Goal: Task Accomplishment & Management: Use online tool/utility

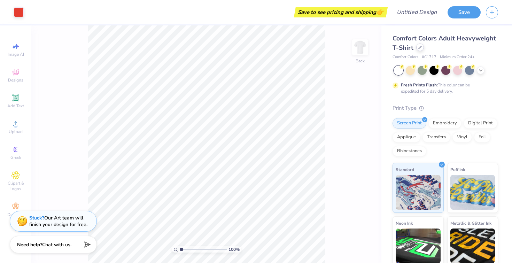
click at [420, 47] on icon at bounding box center [419, 47] width 3 height 3
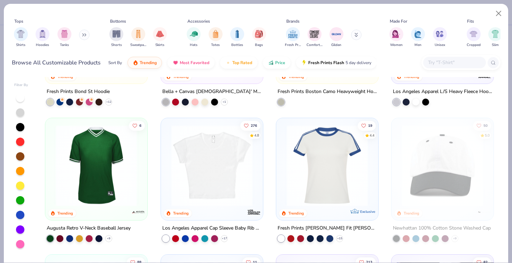
scroll to position [918, 0]
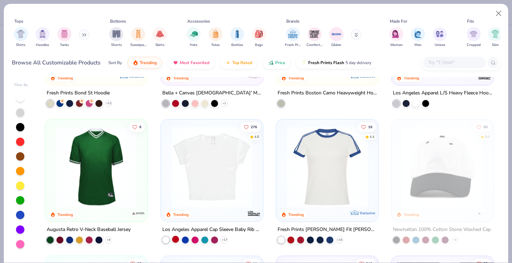
click at [177, 239] on div at bounding box center [175, 239] width 7 height 7
click at [167, 184] on img at bounding box center [123, 166] width 88 height 81
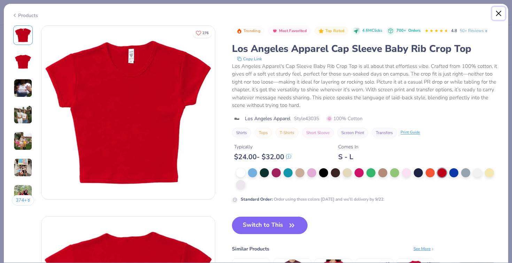
click at [499, 17] on button "Close" at bounding box center [498, 13] width 13 height 13
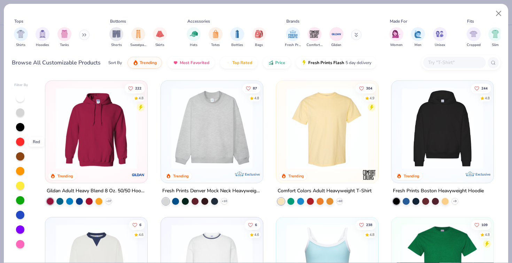
click at [23, 142] on div at bounding box center [20, 142] width 8 height 8
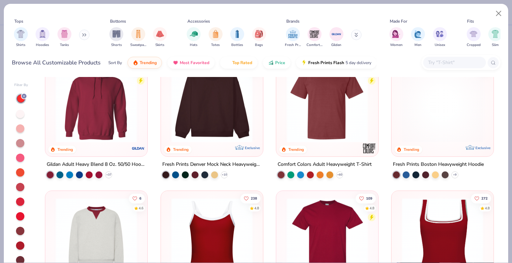
scroll to position [27, 0]
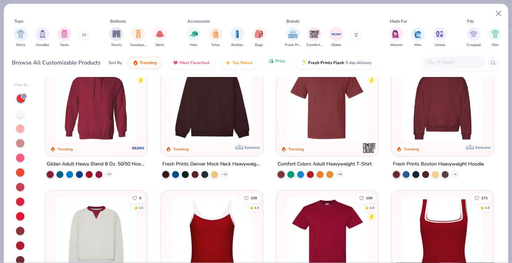
click at [272, 61] on icon "button" at bounding box center [272, 62] width 1 height 2
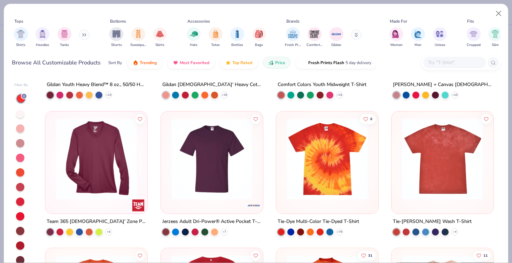
scroll to position [5750, 0]
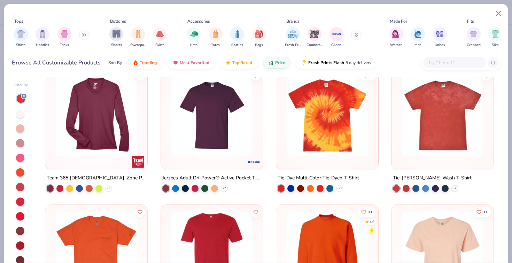
click at [458, 62] on input "text" at bounding box center [454, 63] width 54 height 8
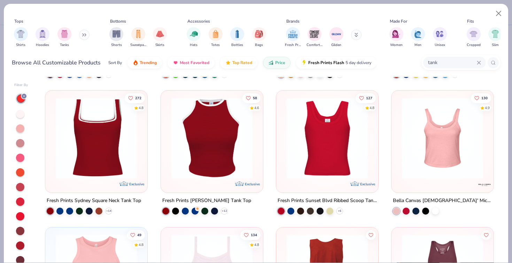
scroll to position [668, 0]
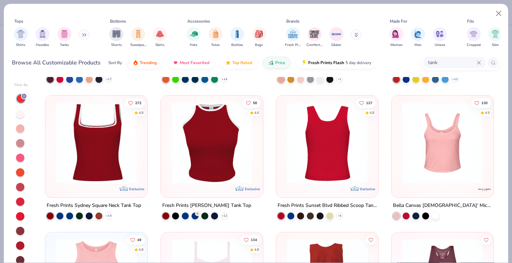
click at [86, 142] on img at bounding box center [96, 142] width 88 height 81
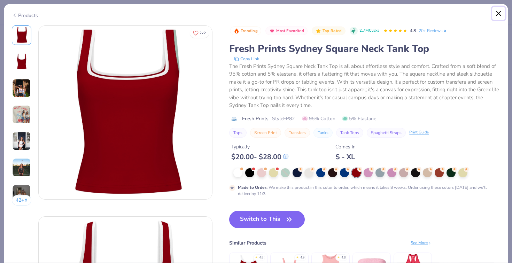
click at [498, 15] on button "Close" at bounding box center [498, 13] width 13 height 13
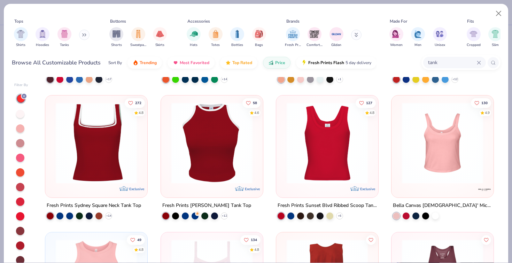
click at [319, 170] on img at bounding box center [327, 142] width 88 height 81
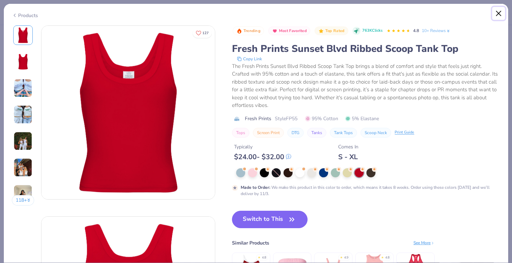
click at [499, 15] on button "Close" at bounding box center [498, 13] width 13 height 13
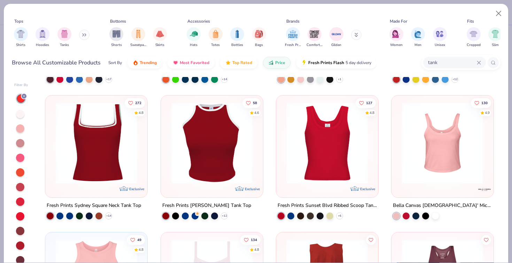
click at [205, 158] on img at bounding box center [212, 142] width 88 height 81
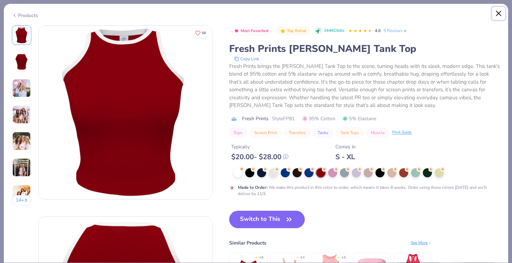
click at [498, 14] on button "Close" at bounding box center [498, 13] width 13 height 13
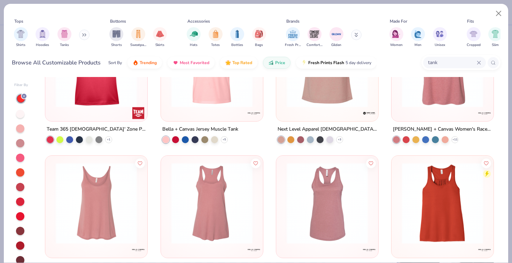
scroll to position [201, 0]
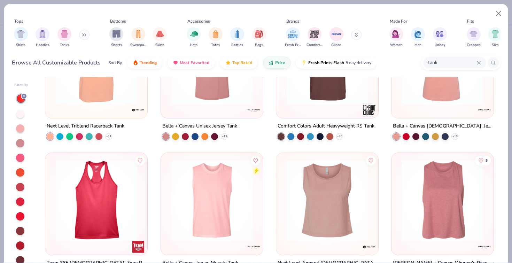
click at [341, 234] on img at bounding box center [327, 199] width 88 height 81
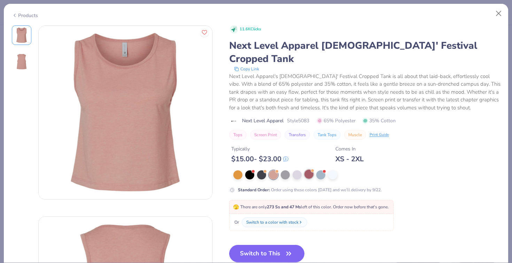
click at [311, 169] on span at bounding box center [313, 171] width 4 height 4
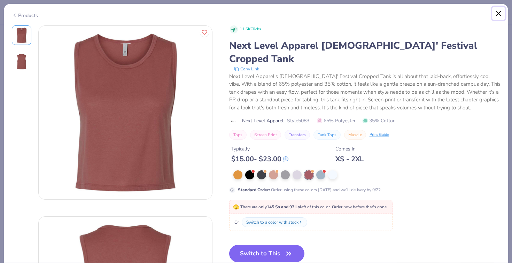
click at [496, 18] on button "Close" at bounding box center [498, 13] width 13 height 13
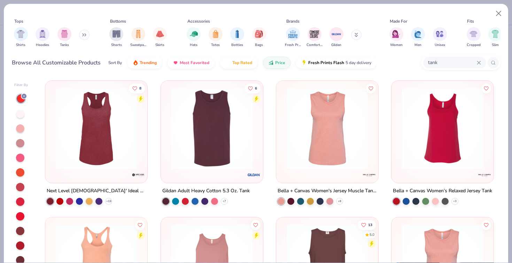
click at [484, 61] on div "tank" at bounding box center [454, 62] width 63 height 11
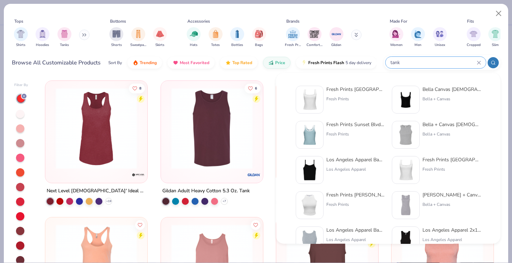
click at [480, 61] on icon at bounding box center [479, 63] width 4 height 4
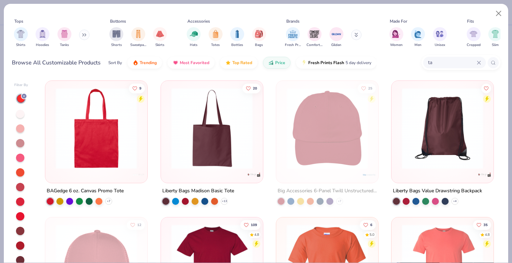
type input "t"
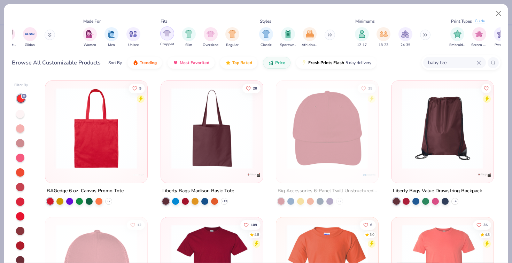
scroll to position [0, 334]
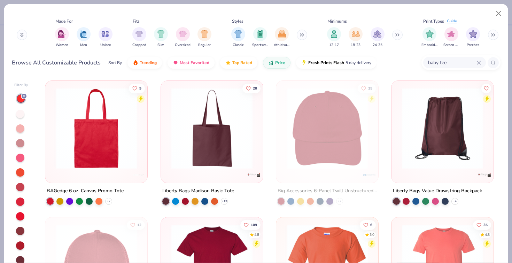
type input "baby tee"
click at [493, 60] on div at bounding box center [493, 62] width 11 height 11
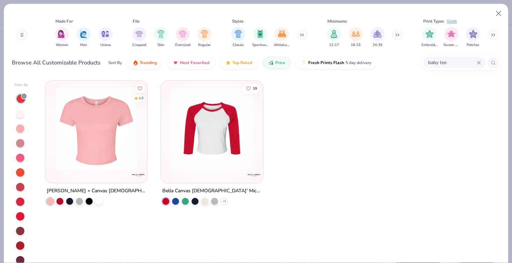
click at [103, 157] on img at bounding box center [96, 128] width 88 height 81
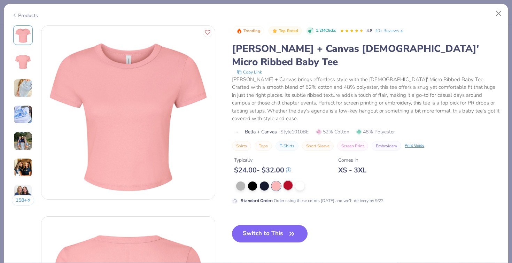
click at [289, 181] on div at bounding box center [287, 185] width 9 height 9
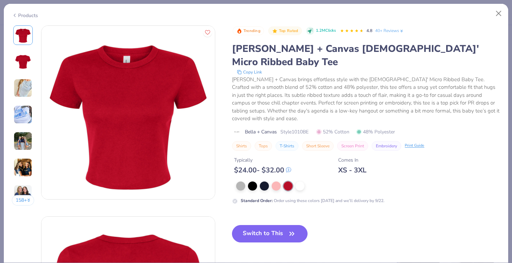
click at [22, 91] on img at bounding box center [23, 88] width 19 height 19
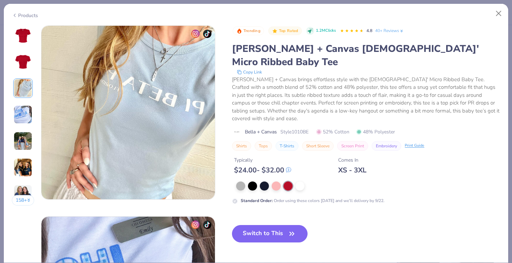
click at [24, 117] on img at bounding box center [23, 114] width 19 height 19
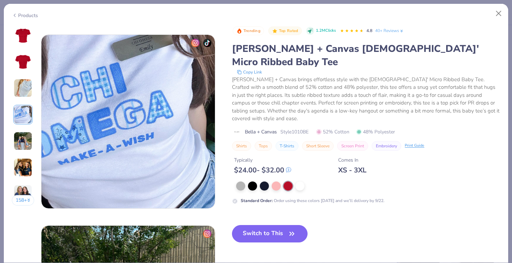
scroll to position [572, 0]
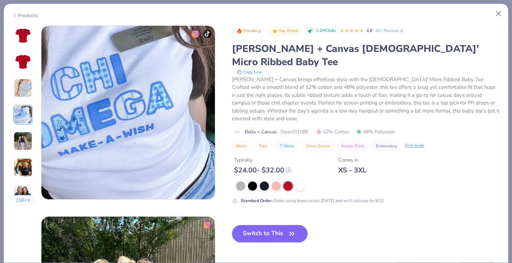
click at [26, 138] on img at bounding box center [23, 141] width 19 height 19
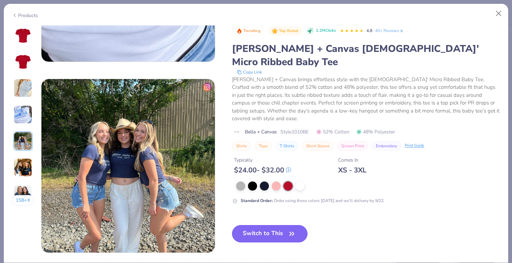
scroll to position [763, 0]
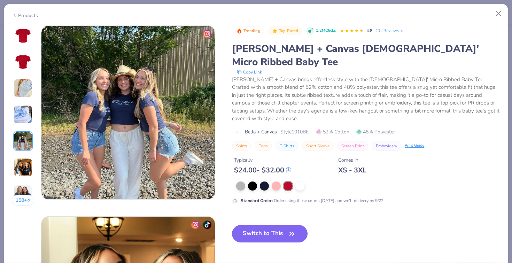
click at [261, 225] on button "Switch to This" at bounding box center [270, 233] width 76 height 17
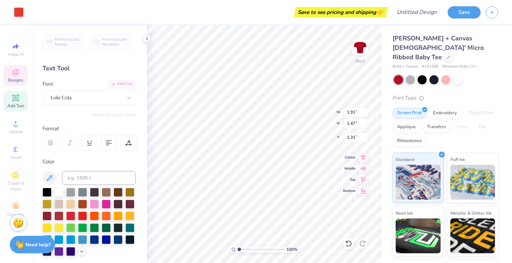
type input "1.53"
click at [57, 193] on div at bounding box center [58, 191] width 9 height 9
type input "1.99"
type input "1.41"
type input "1.66"
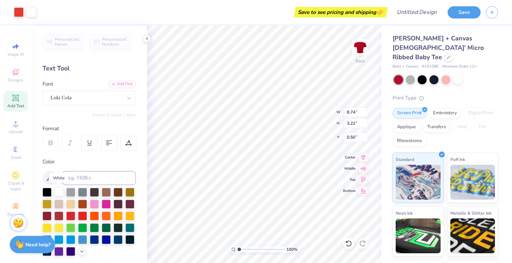
click at [59, 190] on div at bounding box center [58, 191] width 9 height 9
click at [60, 193] on div at bounding box center [58, 191] width 9 height 9
click at [67, 190] on div at bounding box center [70, 191] width 9 height 9
click at [59, 190] on div at bounding box center [58, 191] width 9 height 9
click at [17, 51] on div "Image AI" at bounding box center [15, 49] width 24 height 21
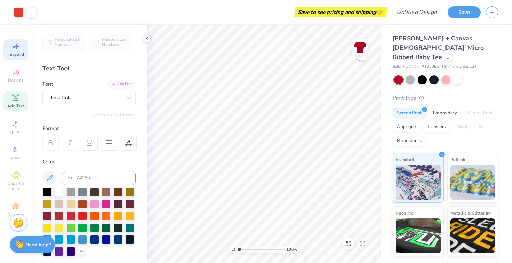
select select "4"
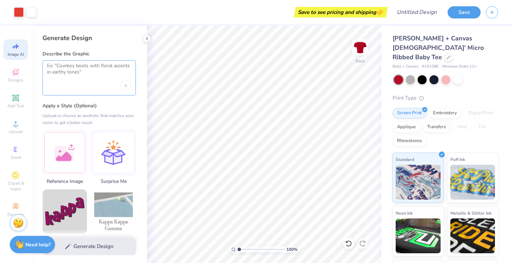
click at [91, 73] on textarea at bounding box center [89, 71] width 84 height 17
click at [100, 82] on div at bounding box center [88, 77] width 93 height 35
click at [15, 149] on circle at bounding box center [15, 150] width 4 height 4
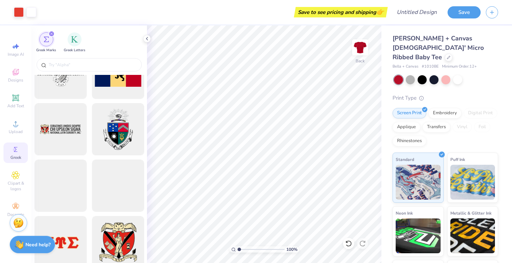
scroll to position [850, 0]
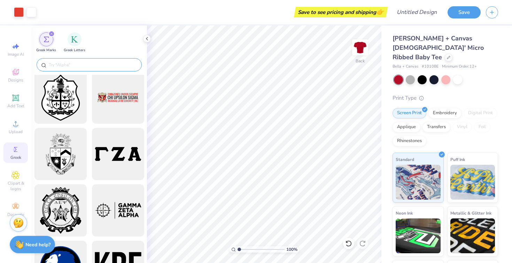
click at [97, 63] on input "text" at bounding box center [92, 64] width 89 height 7
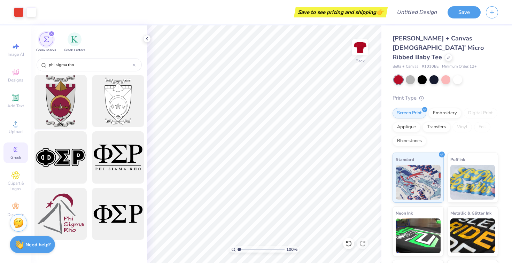
type input "phi sigma rho"
click at [73, 104] on div at bounding box center [60, 100] width 57 height 57
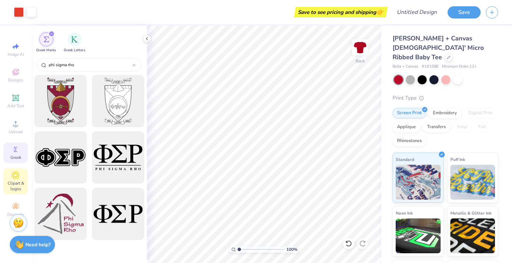
click at [12, 180] on span "Clipart & logos" at bounding box center [15, 185] width 24 height 11
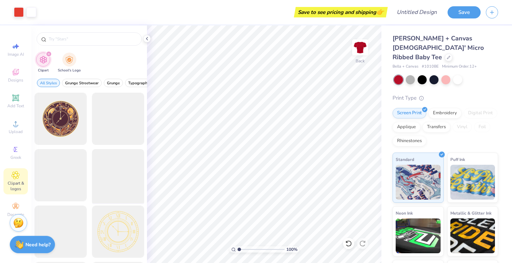
scroll to position [228, 0]
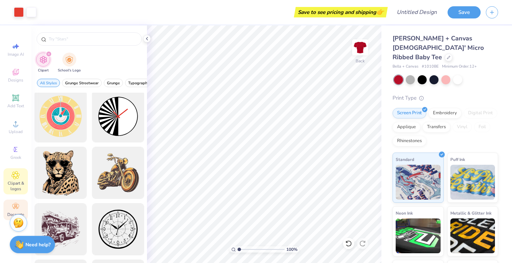
click at [17, 205] on circle at bounding box center [16, 204] width 4 height 4
